Goal: Task Accomplishment & Management: Complete application form

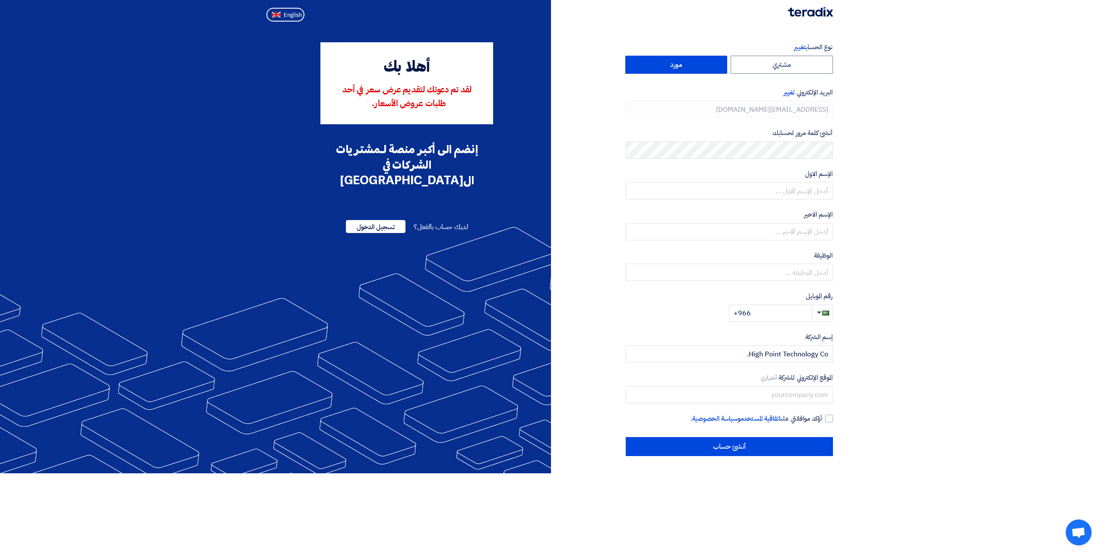
type input "[PHONE_NUMBER]"
click at [767, 72] on label "مشتري" at bounding box center [782, 65] width 102 height 18
click at [767, 72] on input "مشتري" at bounding box center [781, 64] width 101 height 17
radio input "true"
click at [709, 66] on label "مورد" at bounding box center [676, 65] width 102 height 18
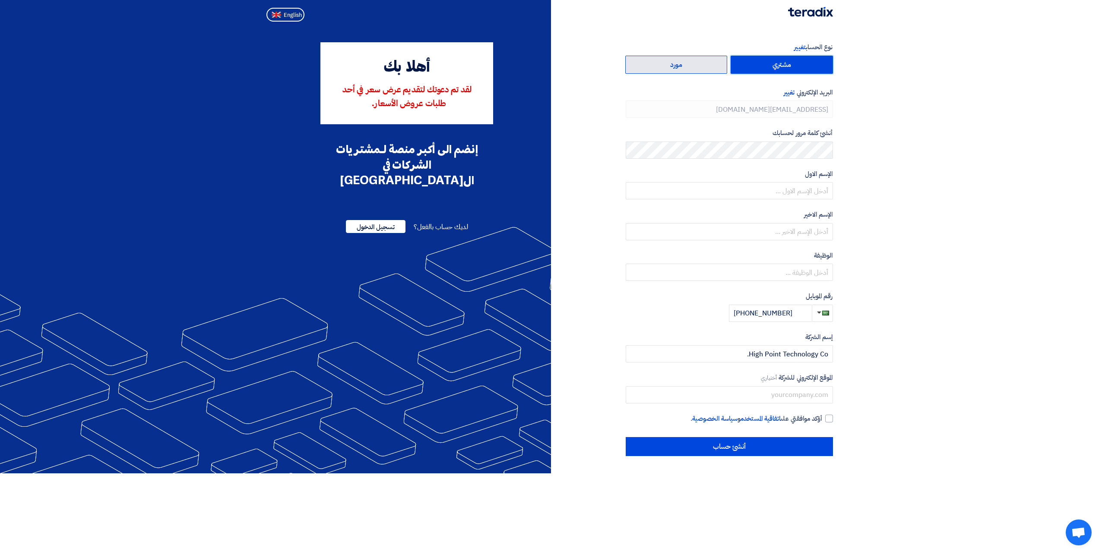
click at [709, 66] on input "مورد" at bounding box center [676, 64] width 101 height 17
radio input "true"
click at [455, 222] on span "لديك حساب بالفعل؟" at bounding box center [441, 227] width 54 height 10
click at [434, 222] on span "لديك حساب بالفعل؟" at bounding box center [441, 227] width 54 height 10
